Goal: Task Accomplishment & Management: Manage account settings

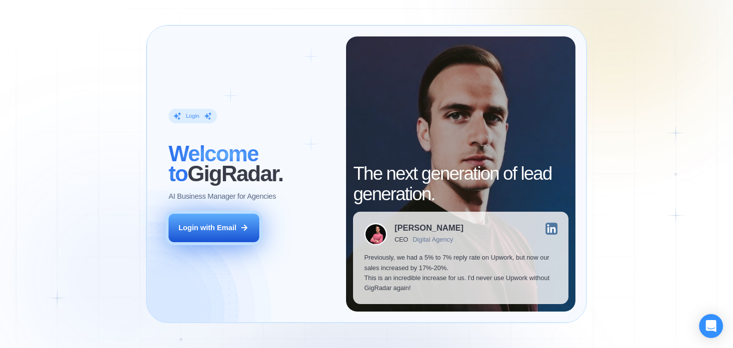
click at [206, 228] on div "Login with Email" at bounding box center [208, 227] width 58 height 10
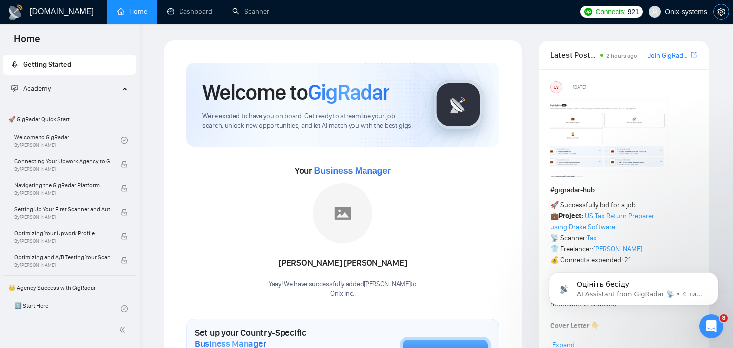
click at [725, 14] on icon "setting" at bounding box center [721, 12] width 8 height 8
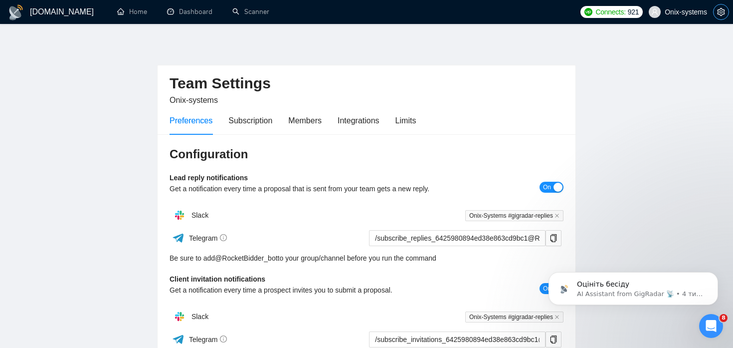
scroll to position [20, 0]
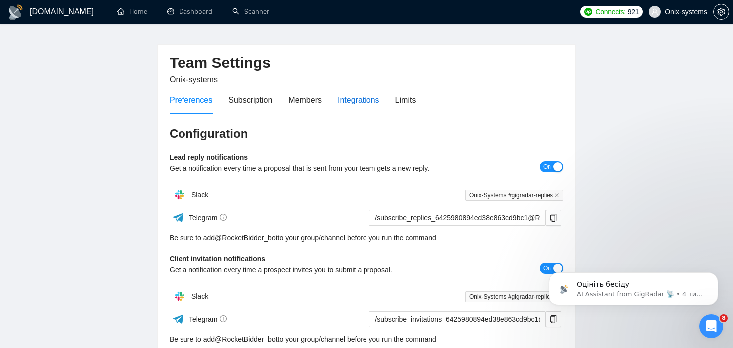
click at [367, 99] on div "Integrations" at bounding box center [359, 100] width 42 height 12
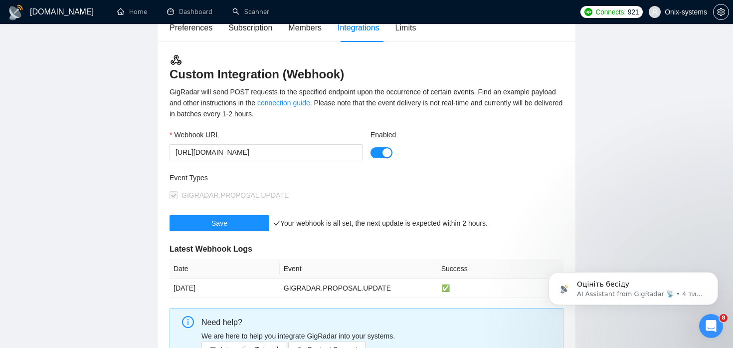
scroll to position [108, 0]
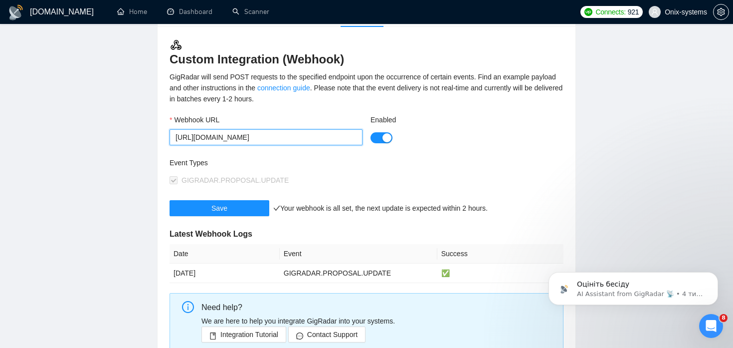
click at [312, 139] on input "https://api.projects.onix.hydra-systems.net/api/webhooks/gigradar?token=9PNxwFT…" at bounding box center [266, 137] width 193 height 16
drag, startPoint x: 168, startPoint y: 120, endPoint x: 229, endPoint y: 119, distance: 61.3
click at [229, 119] on div "Webhook URL https://api.projects.onix.hydra-systems.net/api/webhooks/gigradar?t…" at bounding box center [266, 135] width 201 height 43
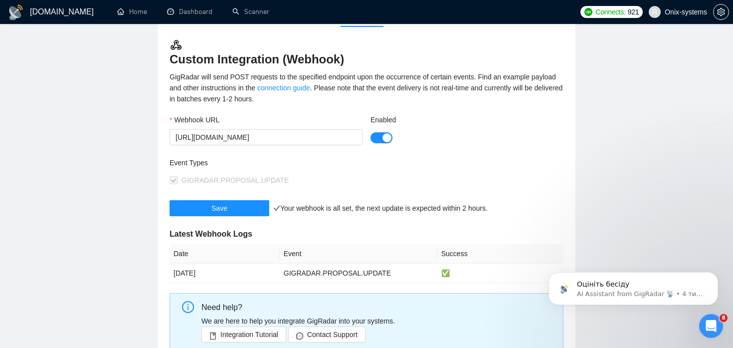
click at [247, 118] on div "Webhook URL" at bounding box center [266, 121] width 193 height 15
click at [262, 138] on input "[URL][DOMAIN_NAME]" at bounding box center [266, 137] width 193 height 16
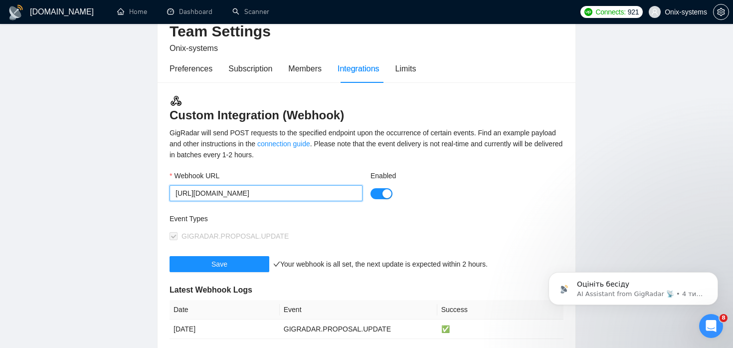
scroll to position [51, 0]
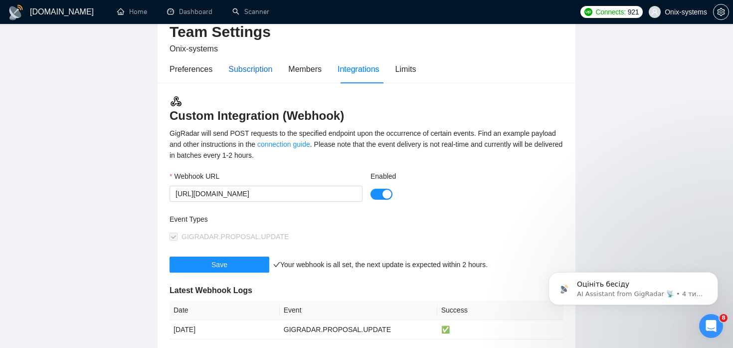
click at [249, 67] on div "Subscription" at bounding box center [250, 69] width 44 height 12
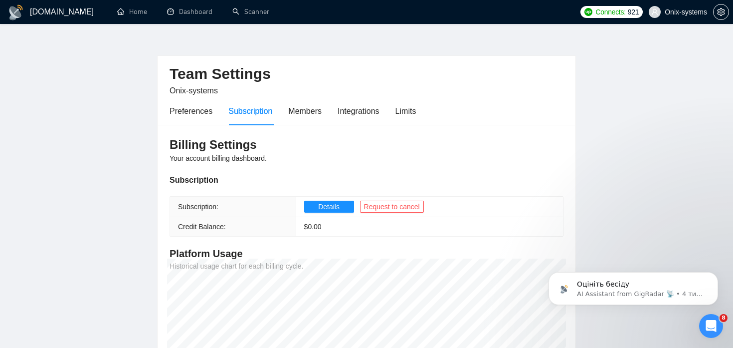
scroll to position [7, 0]
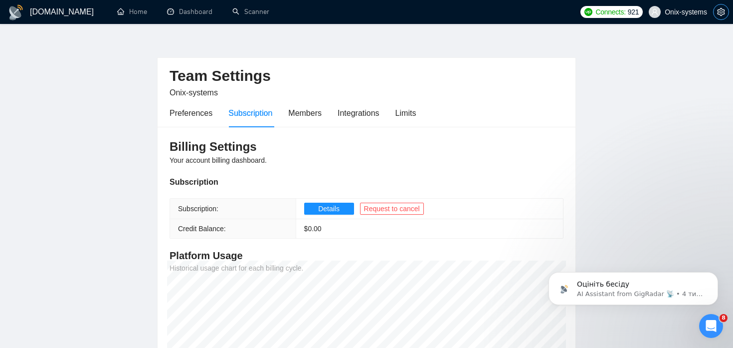
click at [722, 11] on icon "setting" at bounding box center [720, 12] width 7 height 8
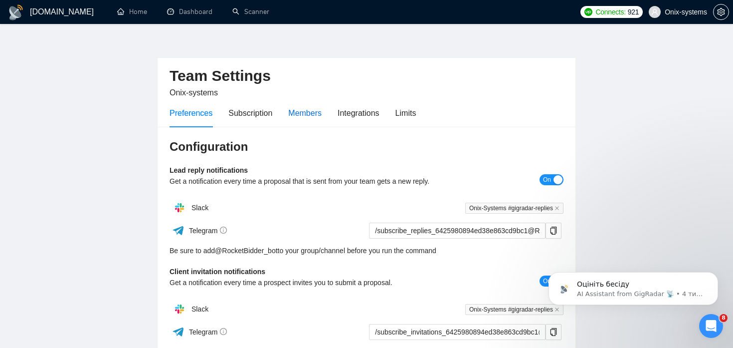
click at [314, 110] on div "Members" at bounding box center [304, 113] width 33 height 12
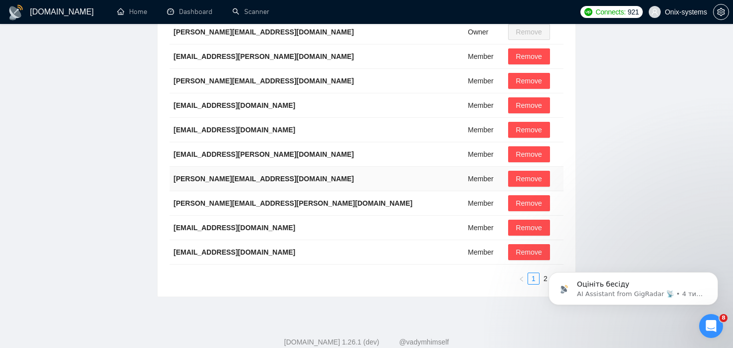
scroll to position [270, 0]
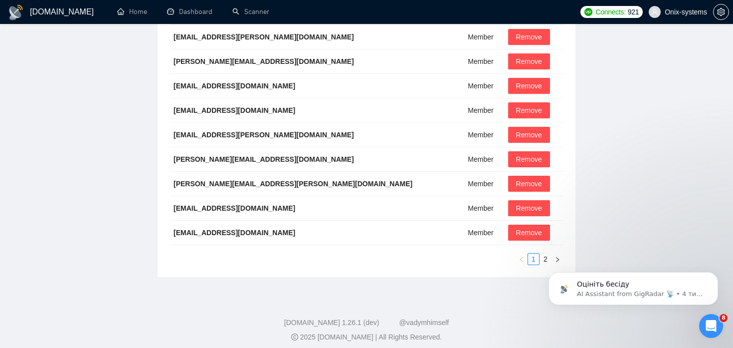
click at [543, 257] on body "Оцініть бесіду AI Assistant from GigRadar 📡 • 4 тиж. тому" at bounding box center [634, 286] width 192 height 62
click at [538, 258] on body "Оцініть бесіду AI Assistant from GigRadar 📡 • 4 тиж. тому" at bounding box center [634, 286] width 192 height 62
click at [545, 262] on body "Оцініть бесіду AI Assistant from GigRadar 📡 • 4 тиж. тому" at bounding box center [634, 286] width 192 height 62
click at [535, 260] on html "Оцініть бесіду AI Assistant from GigRadar 📡 • 4 тиж. тому" at bounding box center [633, 286] width 199 height 70
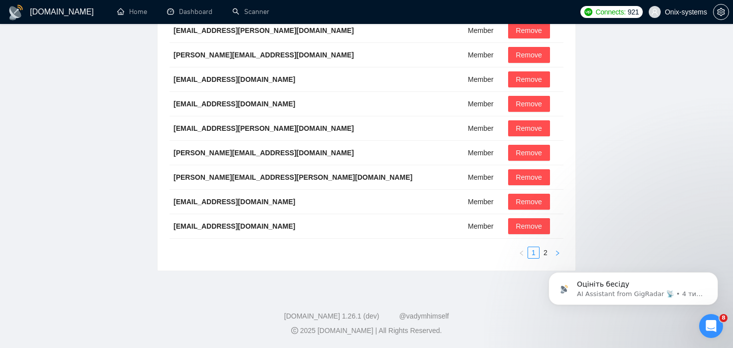
click at [552, 248] on button "button" at bounding box center [558, 252] width 12 height 12
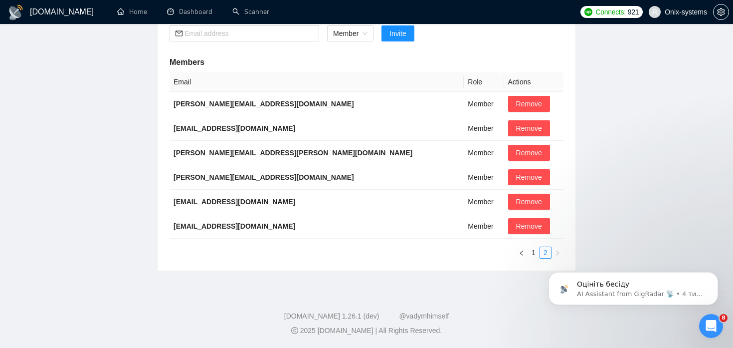
scroll to position [179, 0]
click at [464, 198] on td "Member" at bounding box center [484, 202] width 40 height 24
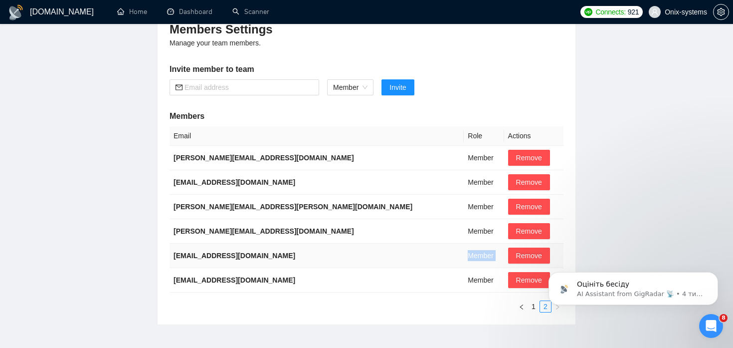
scroll to position [65, 0]
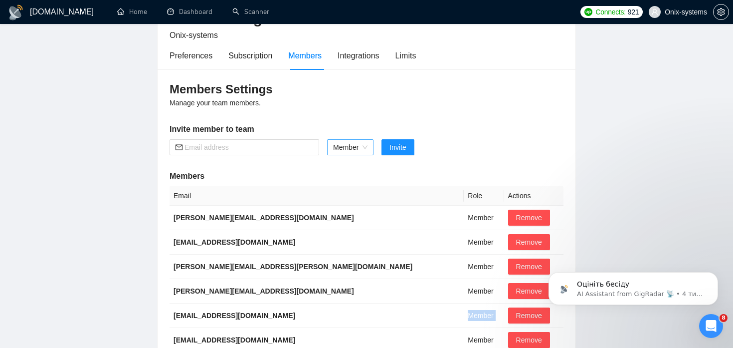
click at [353, 154] on span "Member" at bounding box center [350, 147] width 34 height 15
click at [357, 168] on div "Admin" at bounding box center [350, 167] width 35 height 11
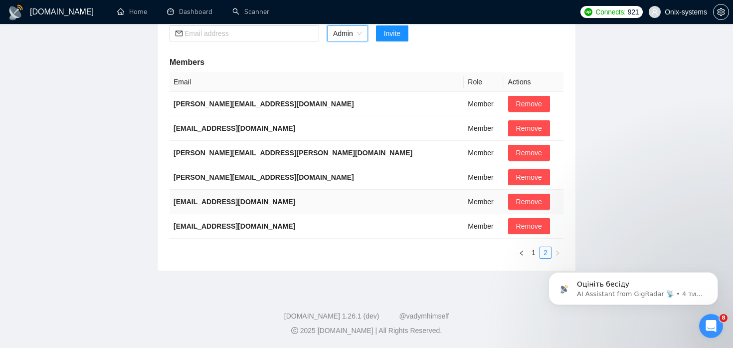
click at [252, 195] on td "alina.ostroushko@onix-systems.com" at bounding box center [317, 202] width 294 height 24
copy b "alina.ostroushko@onix-systems.com"
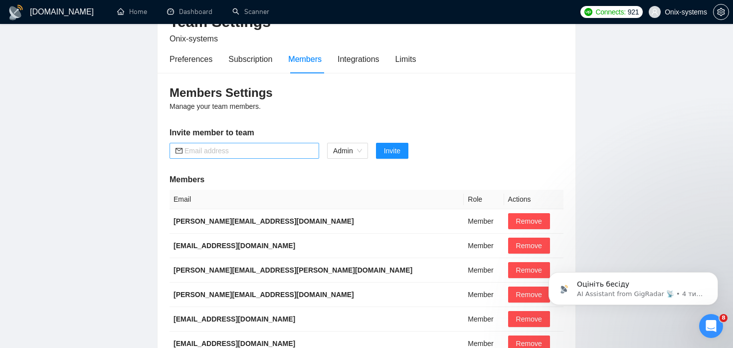
click at [249, 157] on span at bounding box center [245, 151] width 150 height 16
paste input "alina.ostroushko@onix-systems.com"
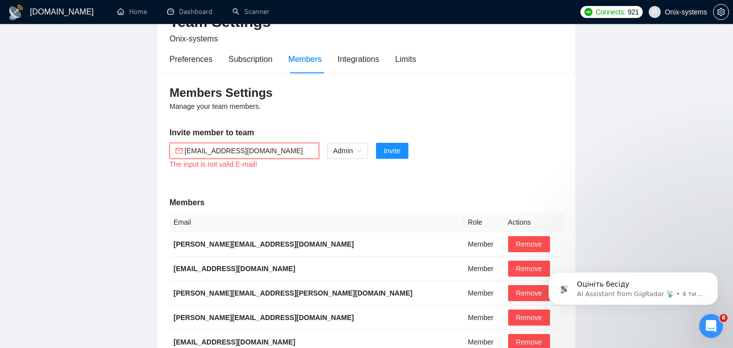
click at [211, 148] on input "alina.ostroushko@onix-systems.com" at bounding box center [249, 150] width 129 height 11
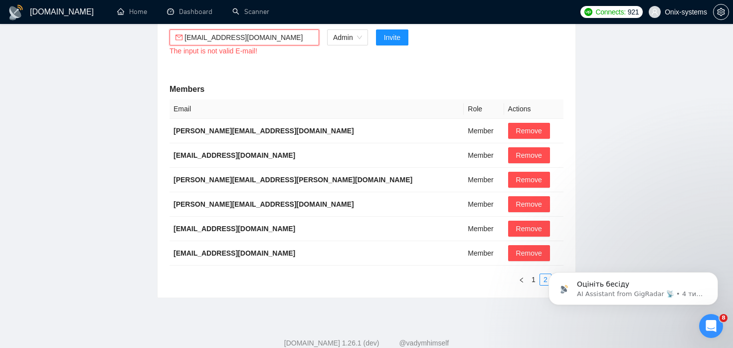
scroll to position [201, 0]
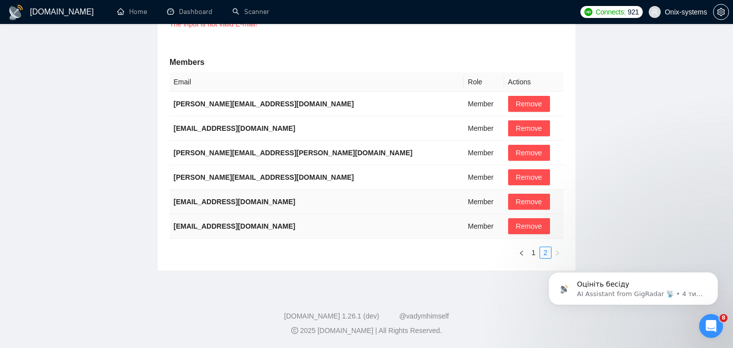
type input "alina.ostroushko@onix-systems.com"
click at [464, 206] on td "Member" at bounding box center [484, 202] width 40 height 24
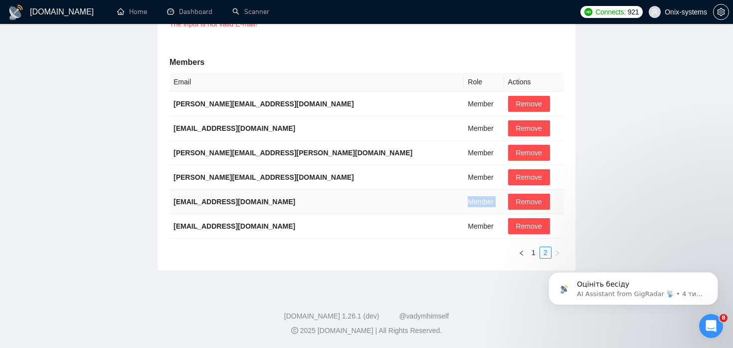
click at [464, 206] on td "Member" at bounding box center [484, 202] width 40 height 24
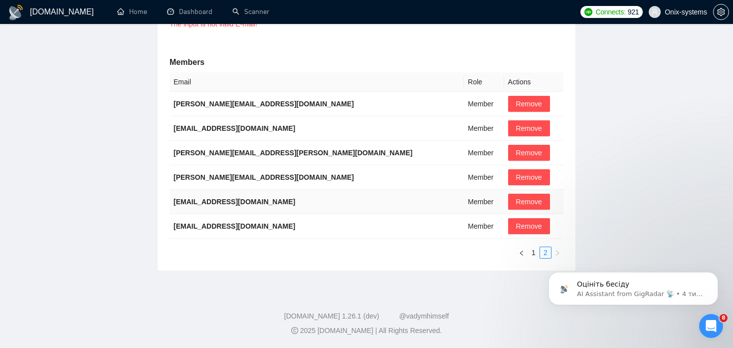
click at [247, 198] on b "alina.ostroushko@onix-systems.com" at bounding box center [235, 202] width 122 height 8
click at [532, 254] on link "1" at bounding box center [533, 252] width 11 height 11
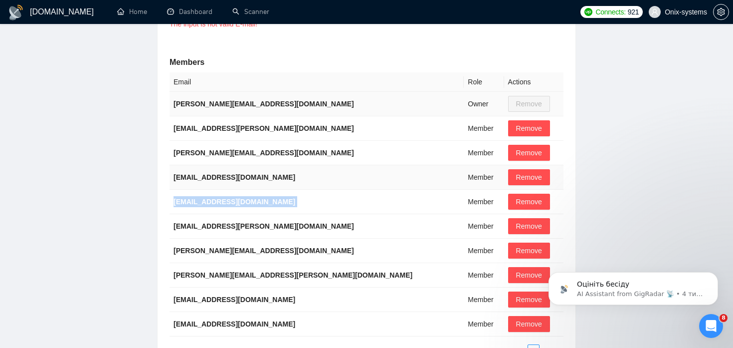
scroll to position [0, 0]
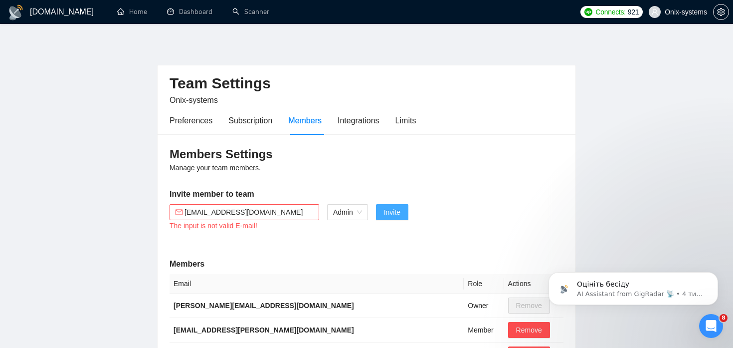
click at [391, 211] on span "Invite" at bounding box center [392, 211] width 16 height 11
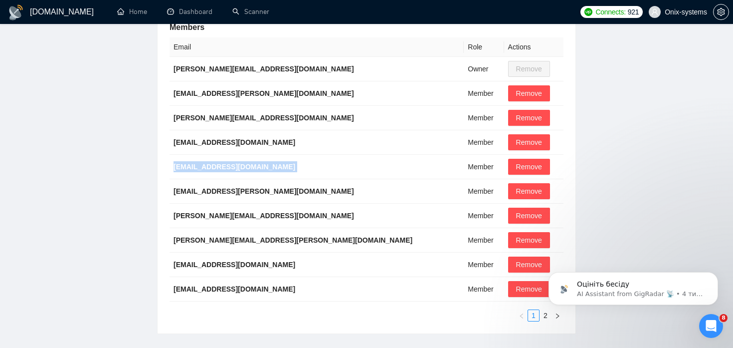
scroll to position [288, 0]
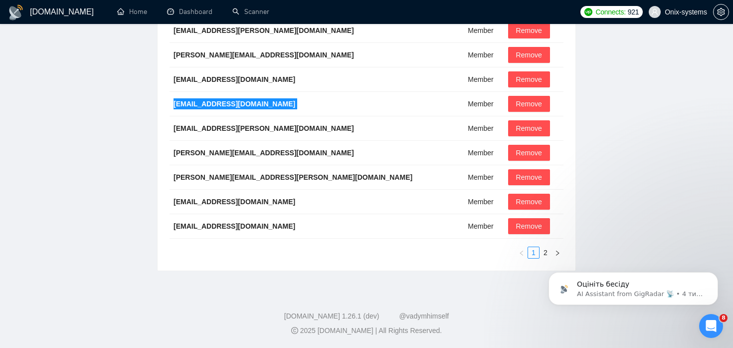
click at [541, 259] on body "Оцініть бесіду AI Assistant from GigRadar 📡 • 4 тиж. тому" at bounding box center [634, 286] width 192 height 62
click at [541, 254] on html "Оцініть бесіду AI Assistant from GigRadar 📡 • 4 тиж. тому" at bounding box center [633, 286] width 199 height 70
click at [543, 255] on body "Оцініть бесіду AI Assistant from GigRadar 📡 • 4 тиж. тому" at bounding box center [634, 286] width 192 height 62
click at [540, 252] on html "Оцініть бесіду AI Assistant from GigRadar 📡 • 4 тиж. тому" at bounding box center [633, 286] width 199 height 70
click at [542, 251] on iframe "To enrich screen reader interactions, please activate Accessibility in Grammarl…" at bounding box center [633, 286] width 199 height 70
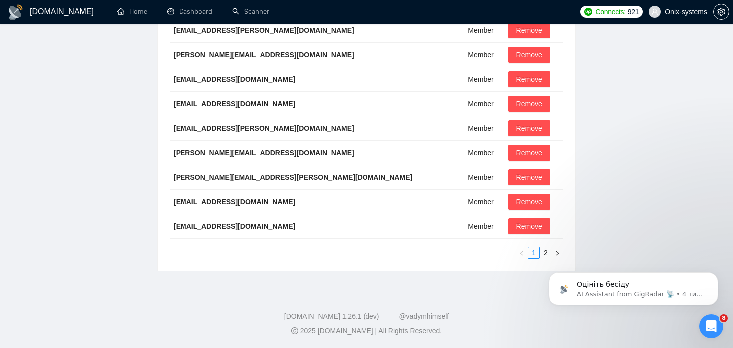
click at [541, 252] on html "Оцініть бесіду AI Assistant from GigRadar 📡 • 4 тиж. тому" at bounding box center [633, 286] width 199 height 70
click at [572, 202] on div "Members Settings Manage your team members. Invite member to team alina.ostroush…" at bounding box center [367, 58] width 418 height 424
click at [541, 251] on html "Оцініть бесіду AI Assistant from GigRadar 📡 • 4 тиж. тому" at bounding box center [633, 286] width 199 height 70
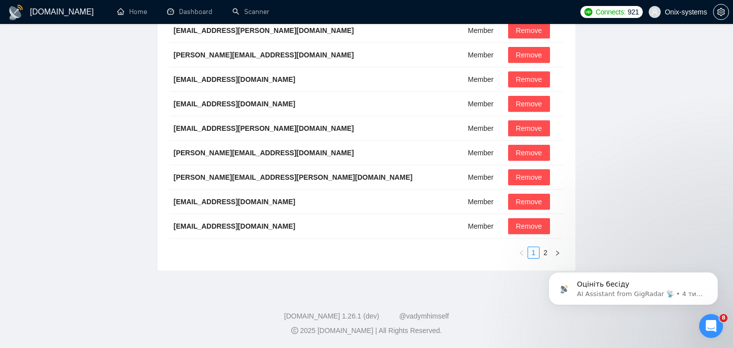
click at [540, 255] on body "Оцініть бесіду AI Assistant from GigRadar 📡 • 4 тиж. тому" at bounding box center [634, 286] width 192 height 62
click at [550, 253] on html "Оцініть бесіду AI Assistant from GigRadar 📡 • 4 тиж. тому" at bounding box center [633, 286] width 199 height 70
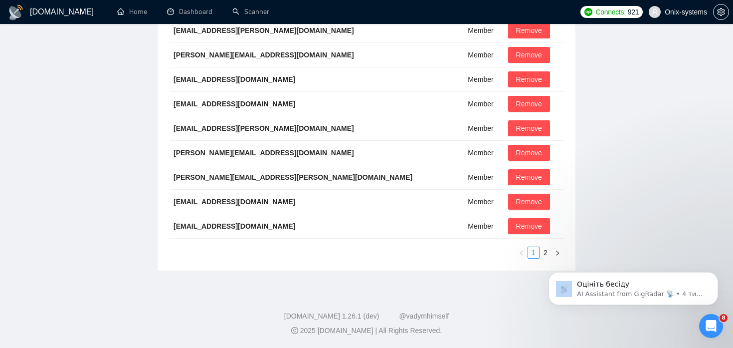
click at [550, 253] on html "Оцініть бесіду AI Assistant from GigRadar 📡 • 4 тиж. тому" at bounding box center [633, 286] width 199 height 70
click at [611, 154] on main "Team Settings Onix-systems Preferences Subscription Members Integrations Limits…" at bounding box center [366, 11] width 701 height 519
click at [538, 251] on html "Оцініть бесіду AI Assistant from GigRadar 📡 • 4 тиж. тому" at bounding box center [633, 286] width 199 height 70
click at [543, 252] on html "Оцініть бесіду AI Assistant from GigRadar 📡 • 4 тиж. тому" at bounding box center [633, 286] width 199 height 70
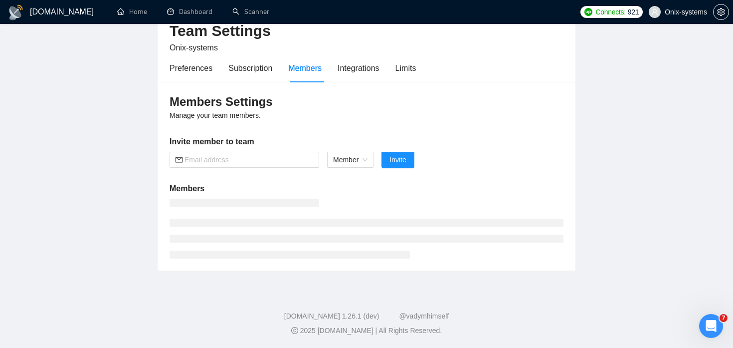
scroll to position [276, 0]
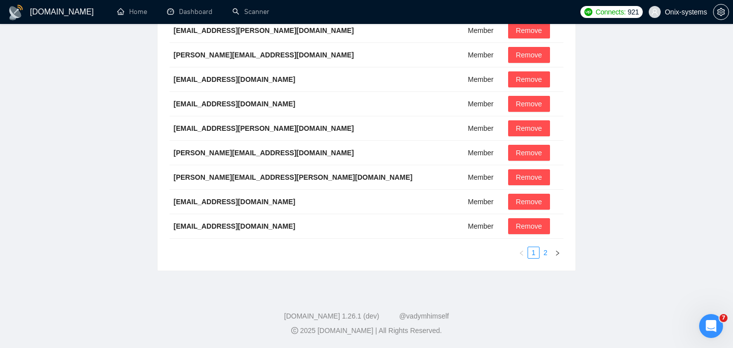
click at [540, 247] on link "2" at bounding box center [545, 252] width 11 height 11
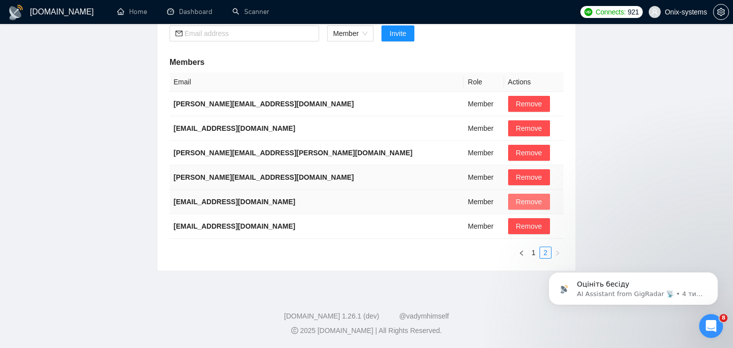
scroll to position [0, 0]
click at [508, 195] on button "Remove" at bounding box center [529, 202] width 42 height 16
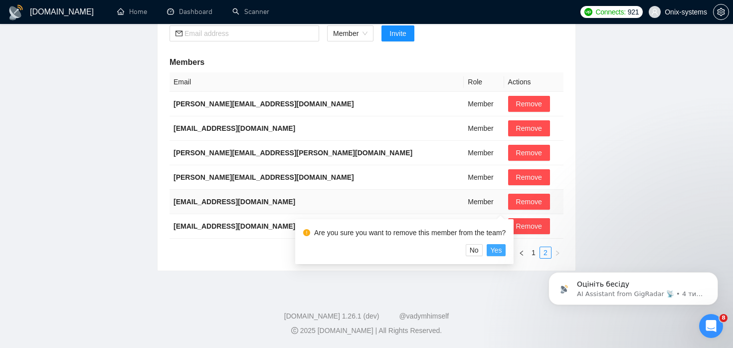
click at [506, 250] on button "Yes" at bounding box center [496, 250] width 19 height 12
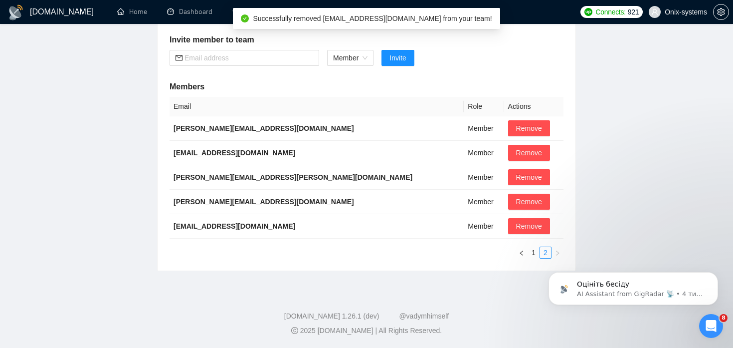
scroll to position [154, 0]
click at [276, 57] on input "text" at bounding box center [249, 57] width 129 height 11
paste input "alina.ostroushko@onix-systems.com"
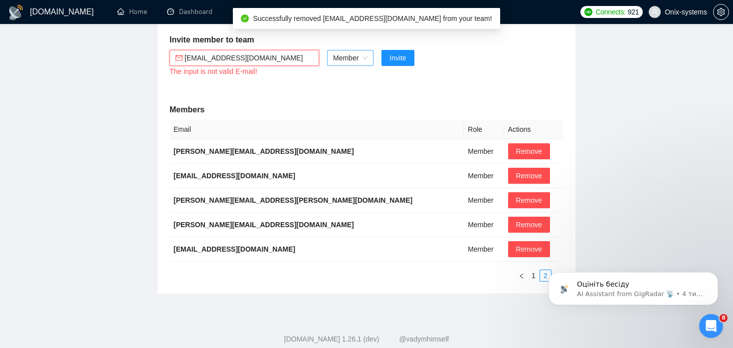
click at [353, 62] on span "Member" at bounding box center [350, 57] width 34 height 15
type input "alina.ostroushko@onix-systems.com"
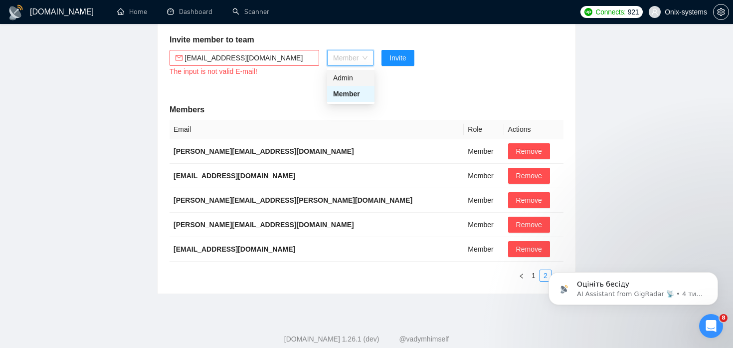
click at [349, 79] on div "Admin" at bounding box center [350, 77] width 35 height 11
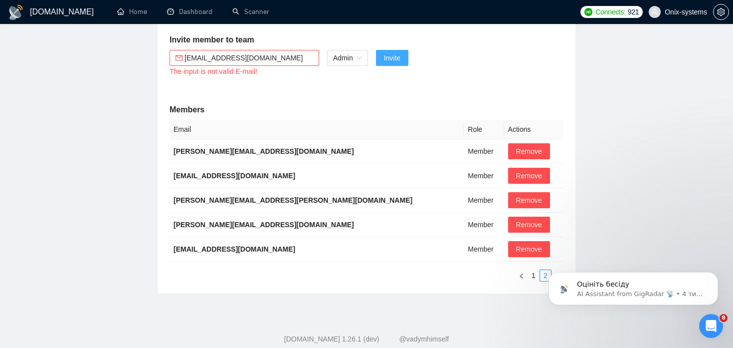
click at [396, 61] on span "Invite" at bounding box center [392, 57] width 16 height 11
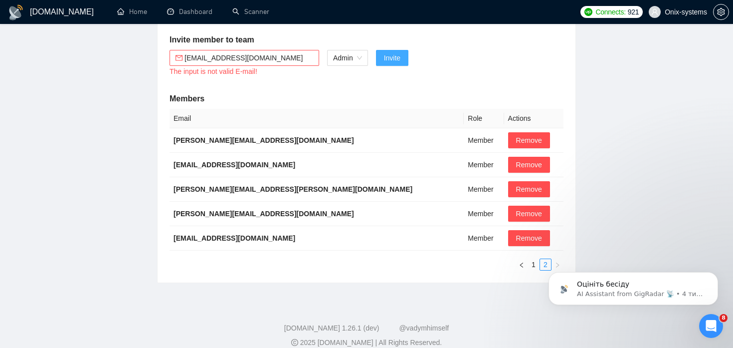
click at [396, 61] on span "Invite" at bounding box center [392, 57] width 16 height 11
drag, startPoint x: 246, startPoint y: 55, endPoint x: 144, endPoint y: 52, distance: 102.8
click at [144, 52] on main "Team Settings Onix-systems Preferences Subscription Members Integrations Limits…" at bounding box center [366, 84] width 701 height 397
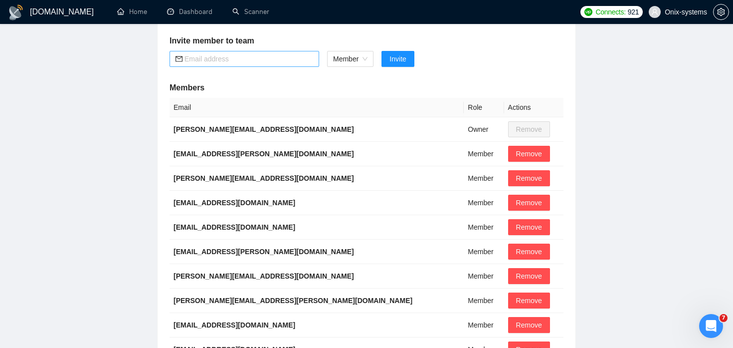
click at [290, 59] on input "text" at bounding box center [249, 58] width 129 height 11
paste input "[EMAIL_ADDRESS][DOMAIN_NAME]"
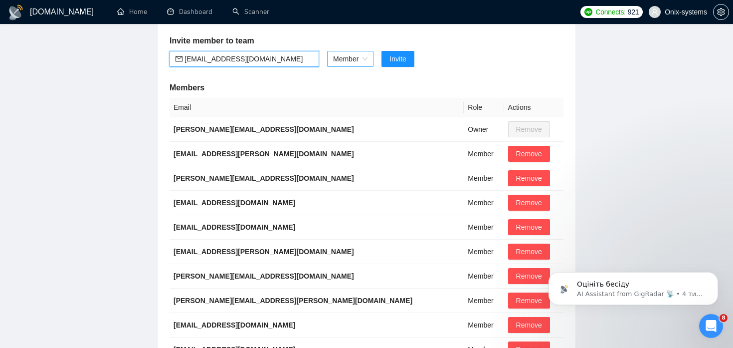
click at [359, 64] on span "Member" at bounding box center [350, 58] width 34 height 15
type input "alina.ostroushko@onix-systems.com"
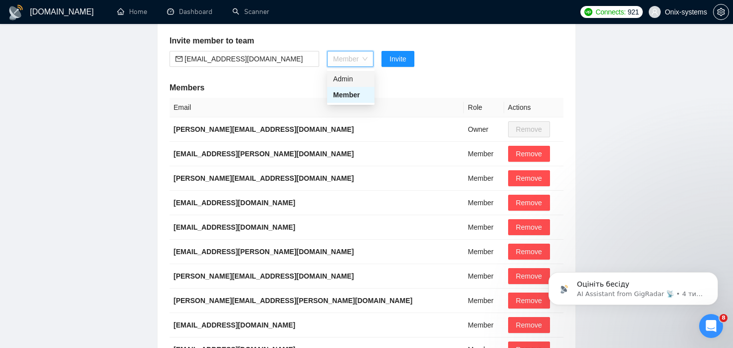
click at [361, 81] on div "Admin" at bounding box center [350, 78] width 35 height 11
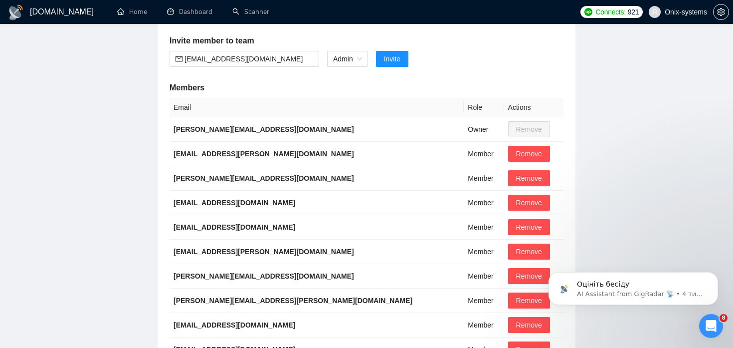
click at [410, 68] on div "Members Settings Manage your team members. Invite member to team alina.ostroush…" at bounding box center [367, 187] width 418 height 412
click at [397, 61] on span "Invite" at bounding box center [392, 58] width 16 height 11
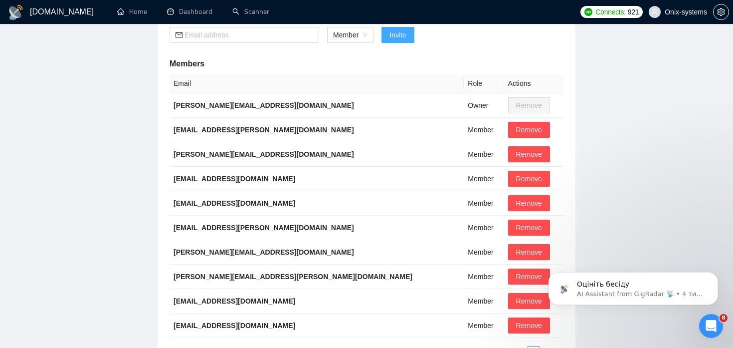
scroll to position [276, 0]
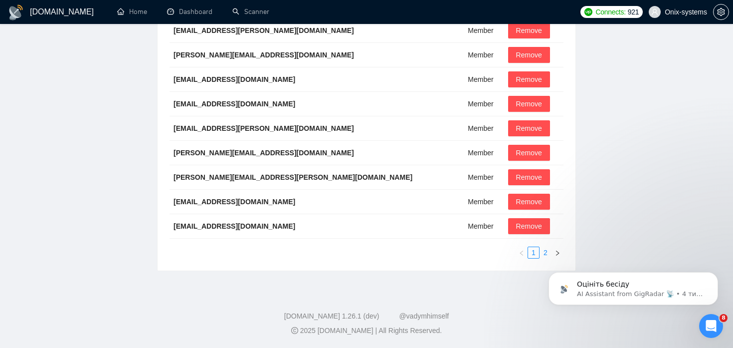
click at [549, 249] on link "2" at bounding box center [545, 252] width 11 height 11
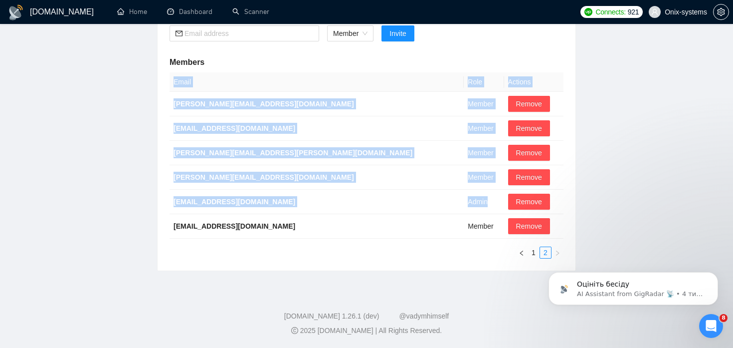
drag, startPoint x: 440, startPoint y: 204, endPoint x: 142, endPoint y: 198, distance: 298.3
click at [142, 198] on main "Team Settings Onix-systems Preferences Subscription Members Integrations Limits…" at bounding box center [366, 65] width 701 height 409
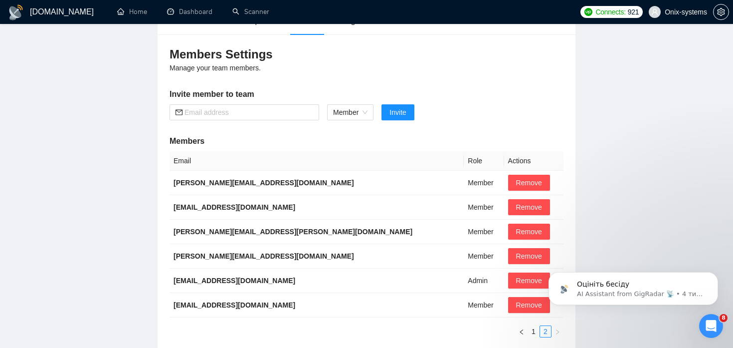
click at [301, 151] on th "Email" at bounding box center [317, 160] width 294 height 19
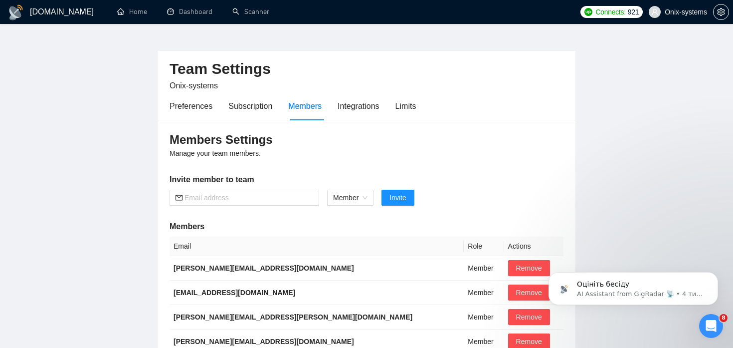
scroll to position [0, 0]
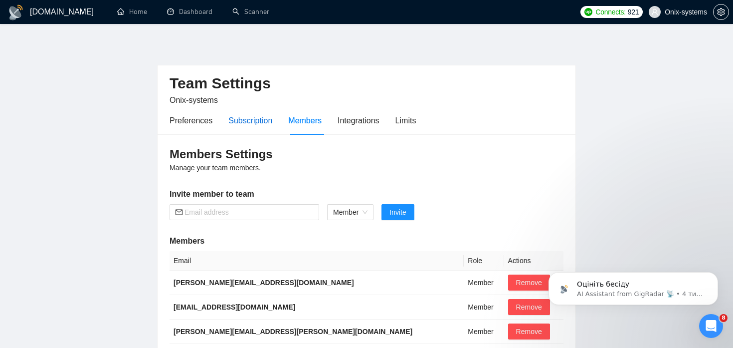
click at [265, 115] on div "Subscription" at bounding box center [250, 120] width 44 height 12
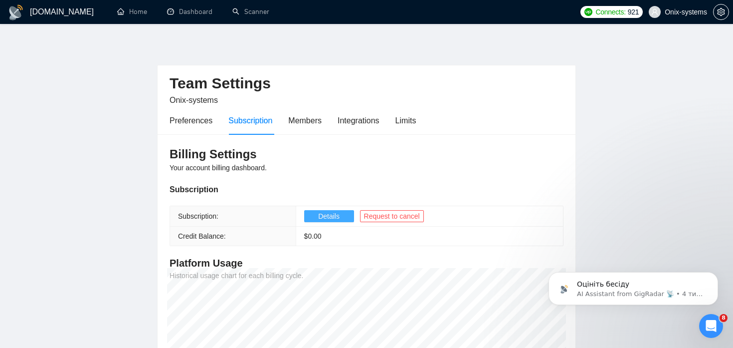
click at [330, 210] on span "Details" at bounding box center [328, 215] width 21 height 11
click at [352, 120] on div "Integrations" at bounding box center [359, 120] width 42 height 12
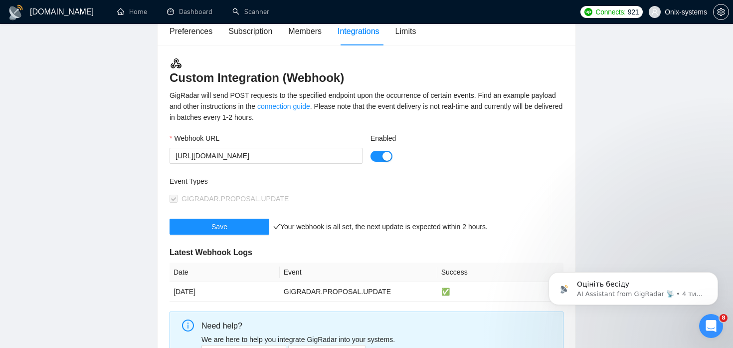
scroll to position [88, 0]
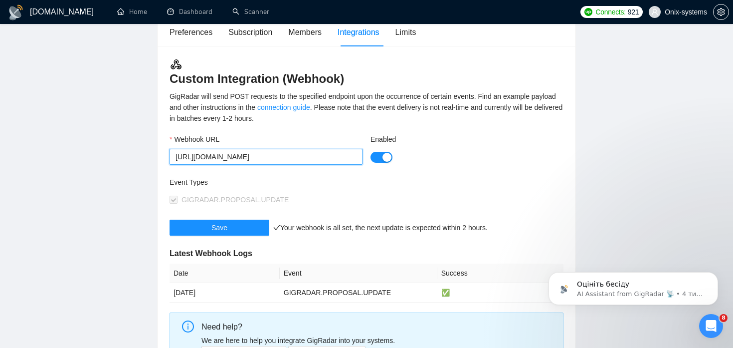
click at [298, 152] on input "[URL][DOMAIN_NAME]" at bounding box center [266, 157] width 193 height 16
